Goal: Transaction & Acquisition: Purchase product/service

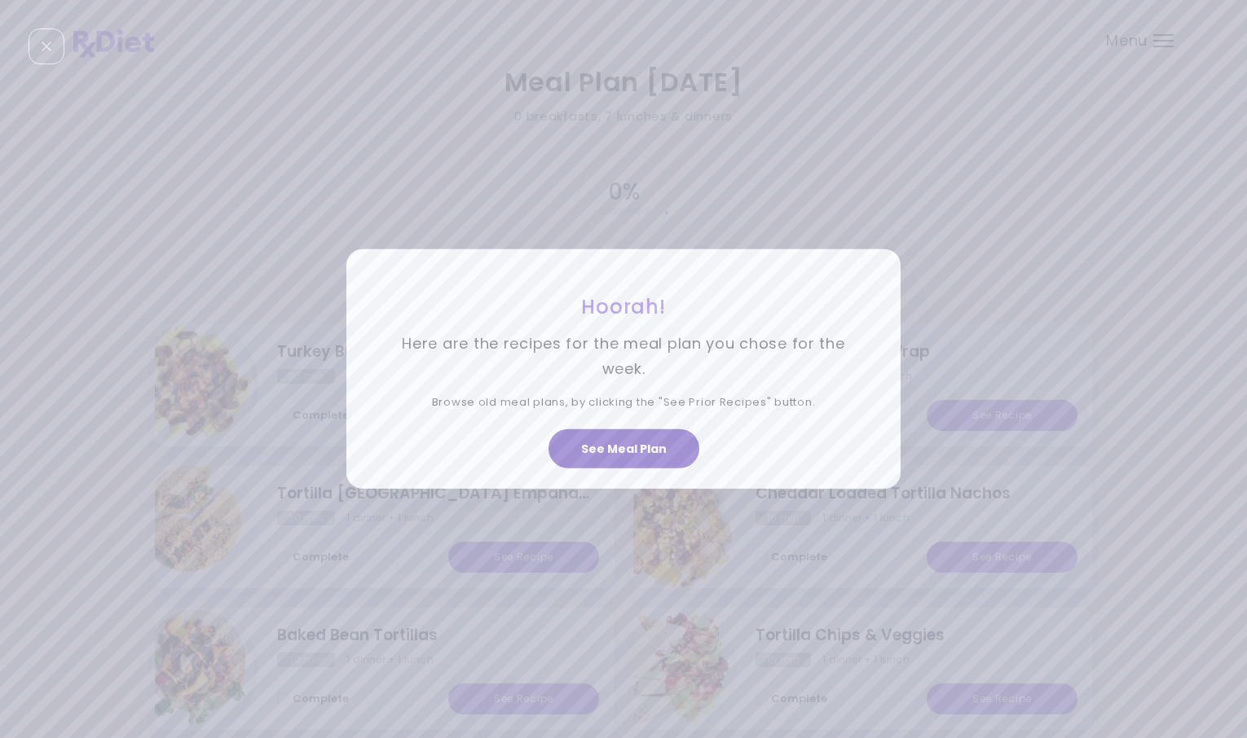
click at [624, 457] on button "See Meal Plan" at bounding box center [623, 448] width 151 height 39
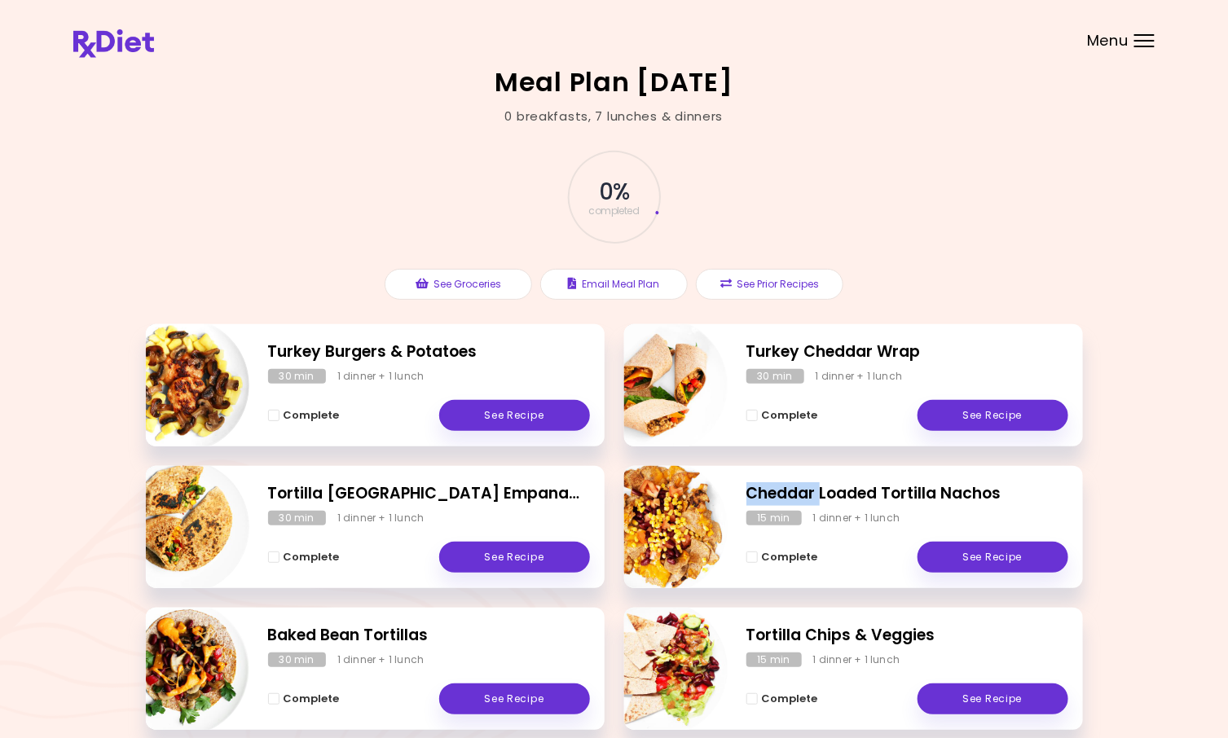
click at [624, 457] on div "Turkey Burgers & Potatoes 30 min 1 dinner + 1 lunch Complete See Recipe [GEOGRA…" at bounding box center [614, 607] width 937 height 567
click at [1145, 44] on div "Menu" at bounding box center [1144, 40] width 20 height 13
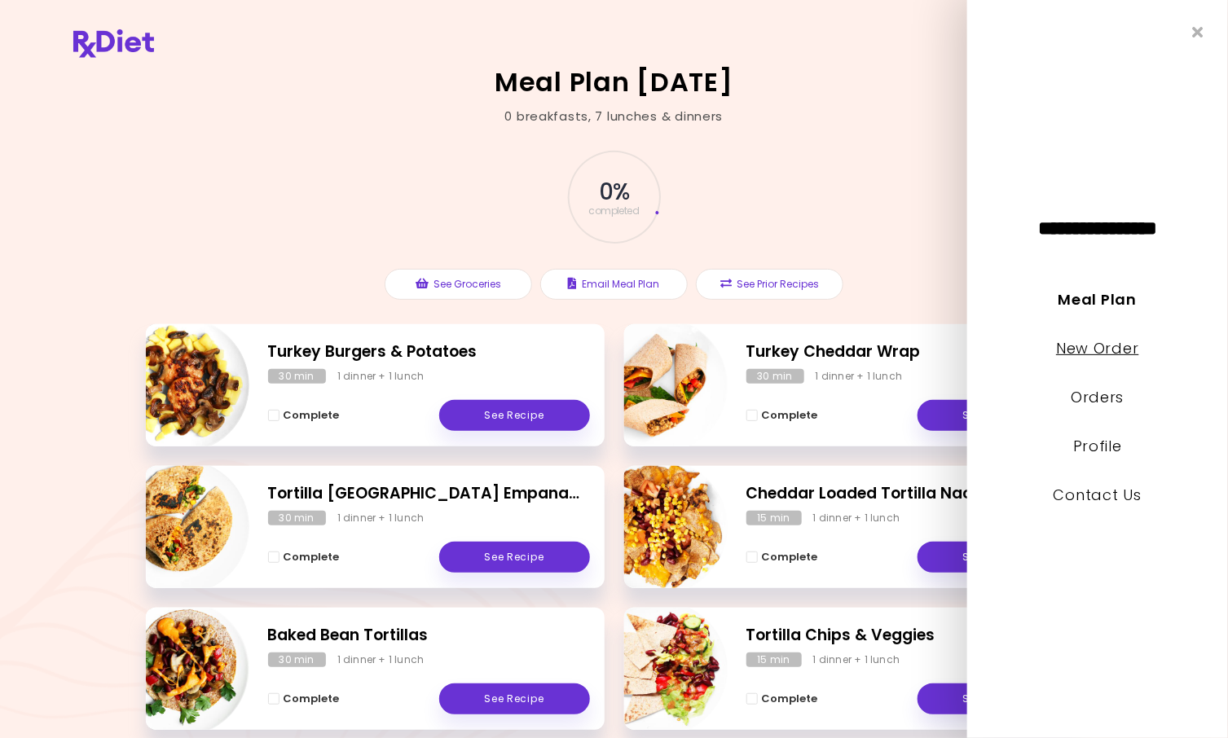
click at [1073, 345] on link "New Order" at bounding box center [1097, 348] width 82 height 20
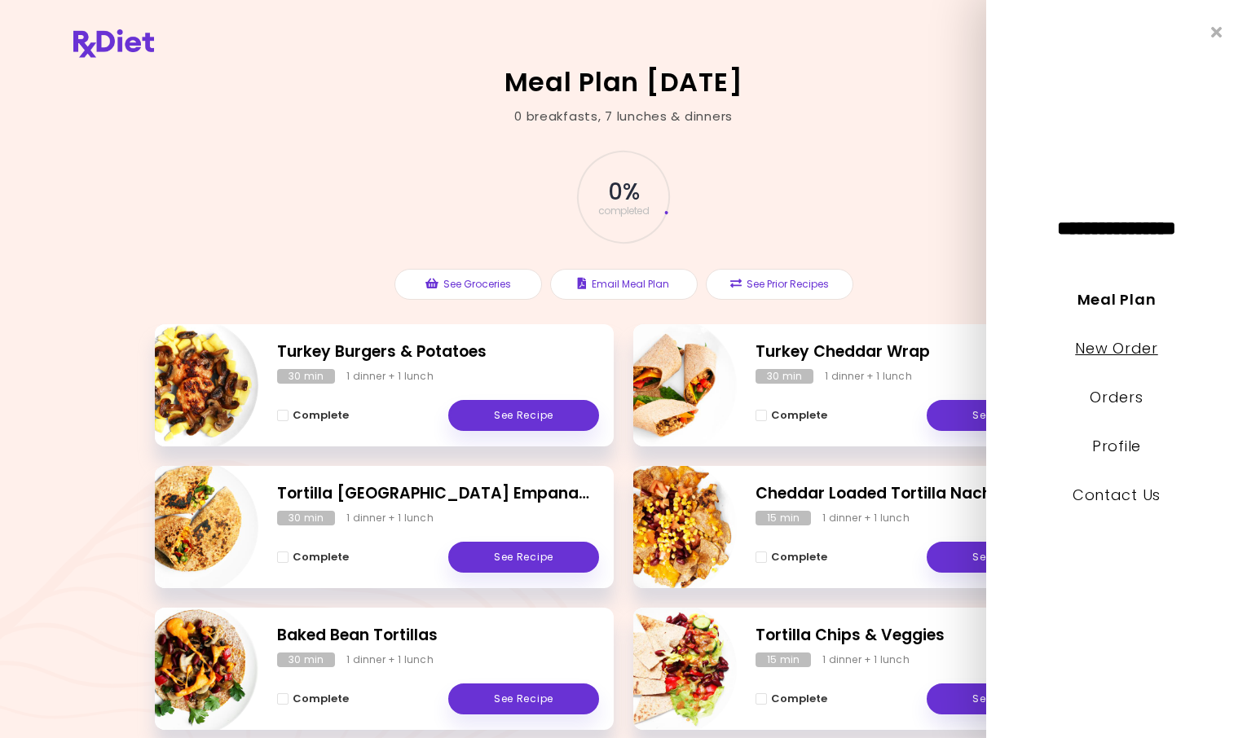
select select "*"
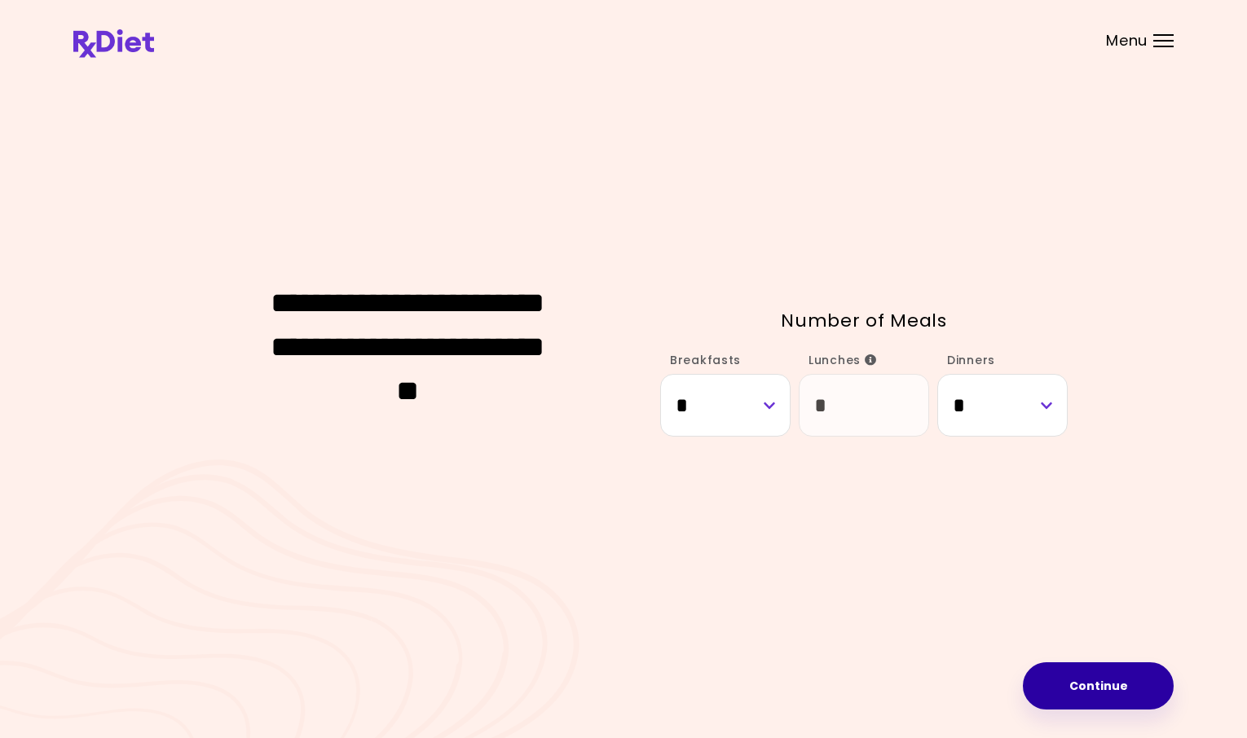
click at [1120, 678] on button "Continue" at bounding box center [1098, 685] width 151 height 47
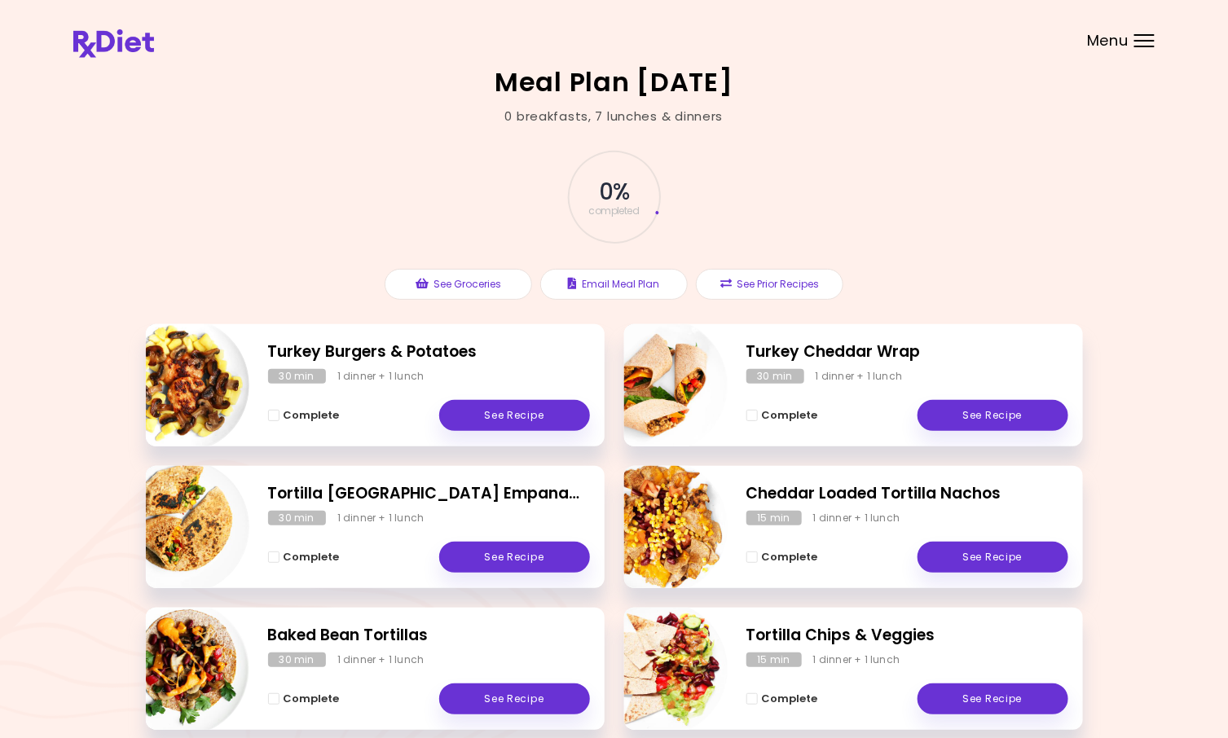
click at [1145, 42] on div "Menu" at bounding box center [1144, 40] width 20 height 13
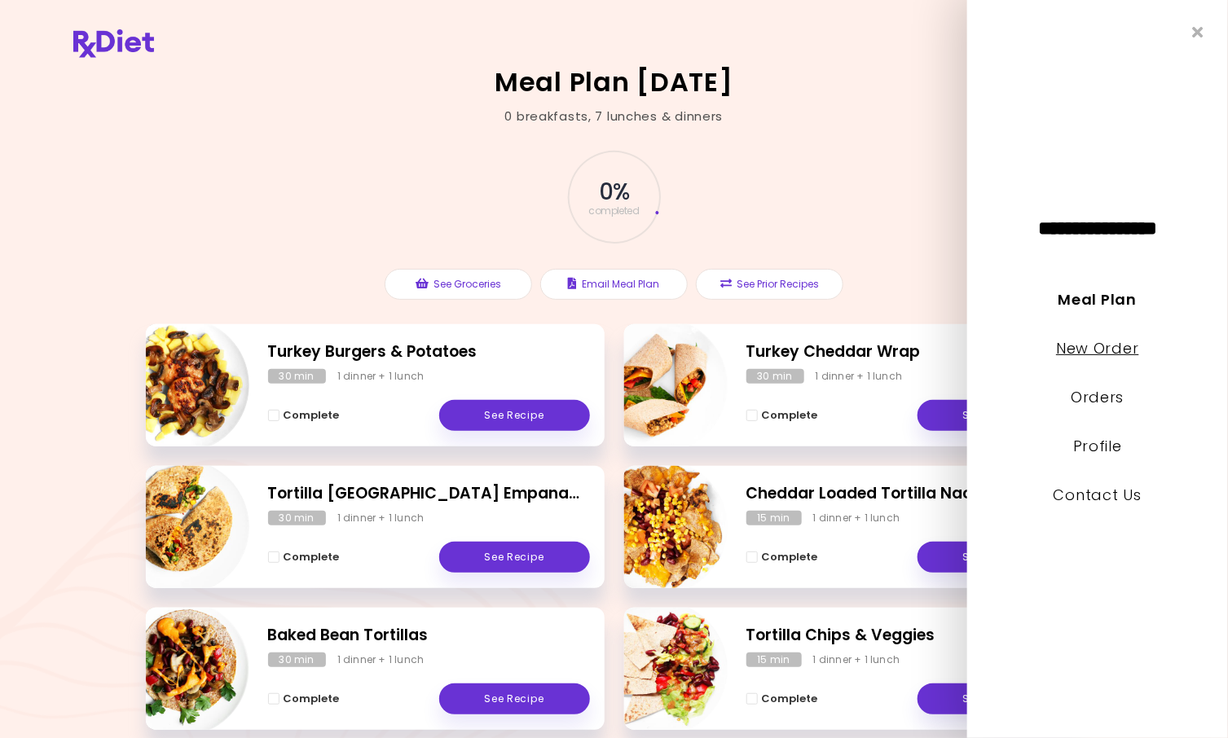
click at [1085, 352] on link "New Order" at bounding box center [1097, 348] width 82 height 20
